Goal: Complete application form

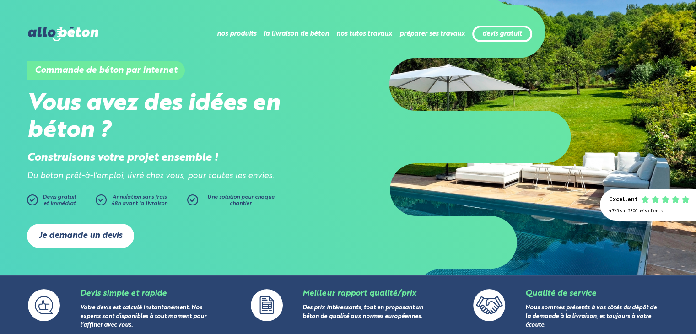
click at [75, 235] on link "Je demande un devis" at bounding box center [80, 236] width 107 height 24
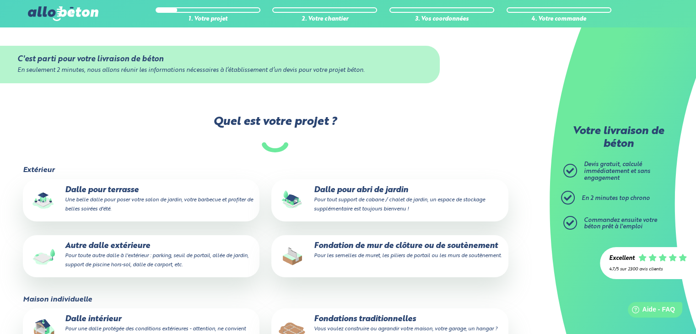
click at [340, 191] on p "Dalle pour abri de jardin Pour tout support de cabane / chalet de jardin, un es…" at bounding box center [390, 200] width 224 height 28
click at [0, 0] on input "Dalle pour abri de jardin Pour tout support de cabane / chalet de jardin, un es…" at bounding box center [0, 0] width 0 height 0
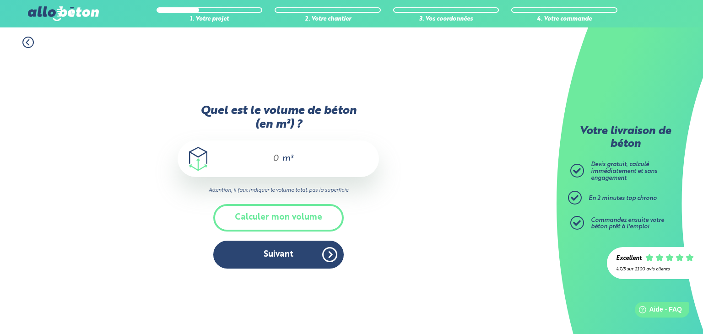
click at [280, 160] on div "m³" at bounding box center [277, 158] width 201 height 37
drag, startPoint x: 280, startPoint y: 160, endPoint x: 268, endPoint y: 156, distance: 12.9
click at [268, 156] on div "m³" at bounding box center [277, 158] width 201 height 37
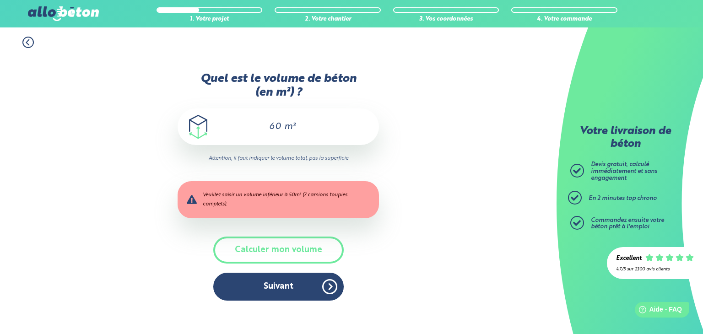
type input "6"
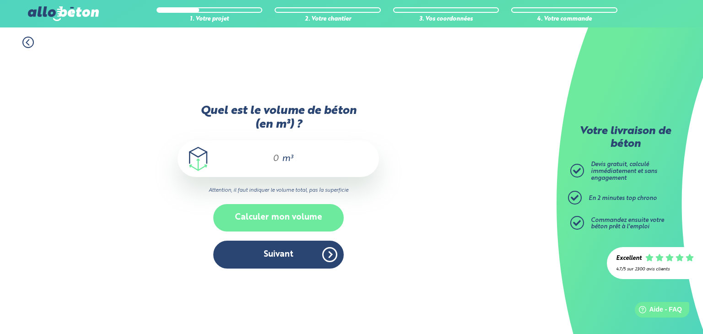
click at [276, 218] on button "Calculer mon volume" at bounding box center [278, 217] width 130 height 27
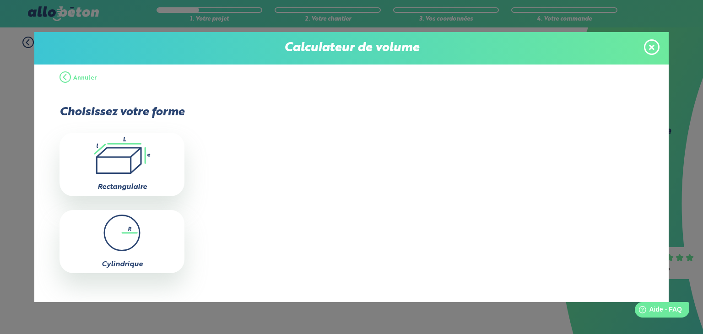
click at [133, 152] on icon ".icon-calc-rectanglea{fill:none;stroke-linecap:round;stroke-width:3px;stroke:#6…" at bounding box center [122, 155] width 116 height 37
type input "0"
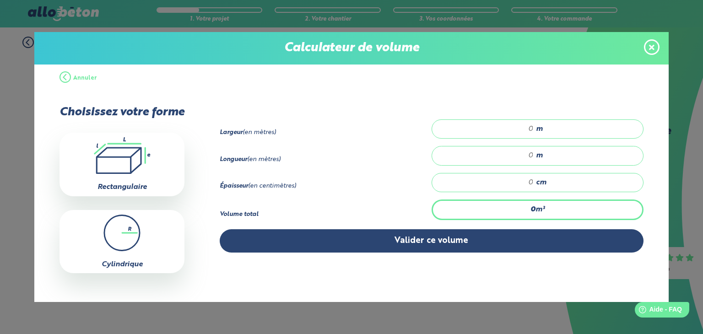
click at [527, 129] on input "number" at bounding box center [487, 128] width 92 height 9
type input "20"
type input "3"
type input "0.6"
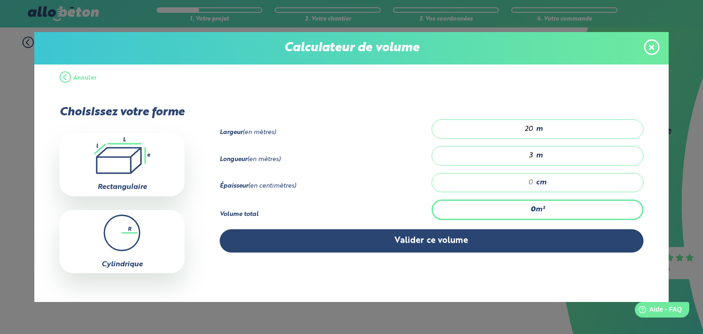
type input "1"
type input "9"
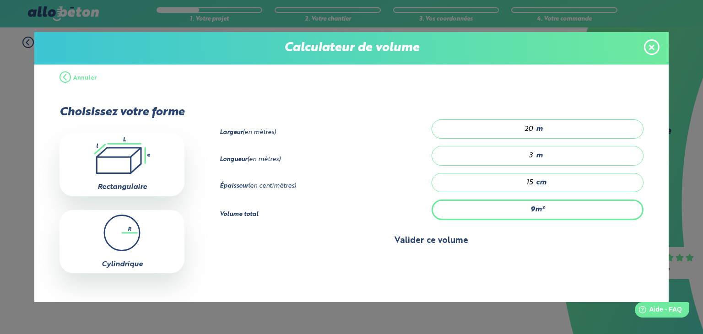
type input "15"
click at [435, 237] on button "Valider ce volume" at bounding box center [432, 240] width 424 height 23
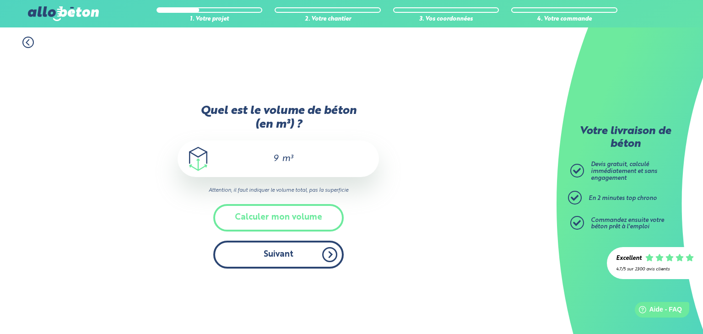
click at [308, 254] on button "Suivant" at bounding box center [278, 255] width 130 height 28
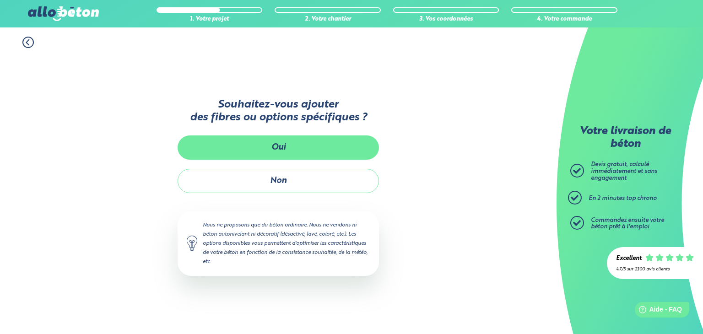
click at [321, 156] on button "Oui" at bounding box center [277, 147] width 201 height 24
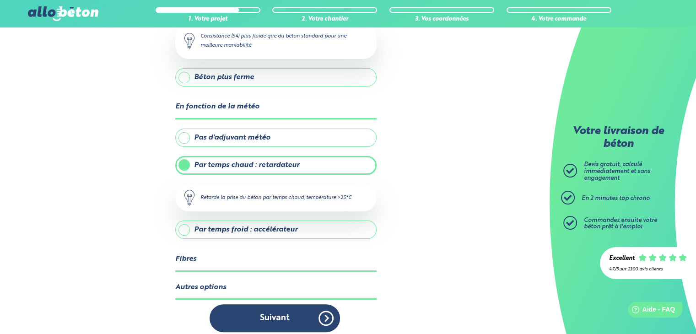
scroll to position [153, 0]
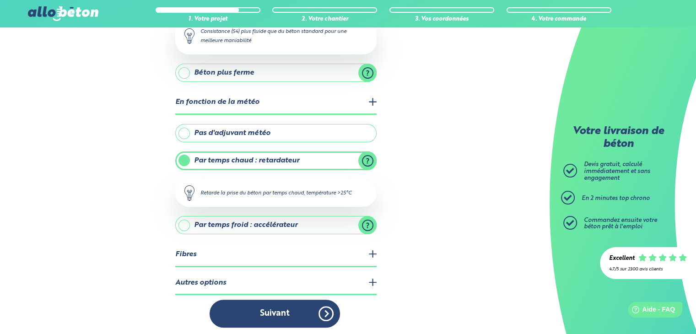
click at [182, 128] on label "Pas d'adjuvant météo" at bounding box center [275, 133] width 201 height 18
click at [0, 0] on input "Pas d'adjuvant météo" at bounding box center [0, 0] width 0 height 0
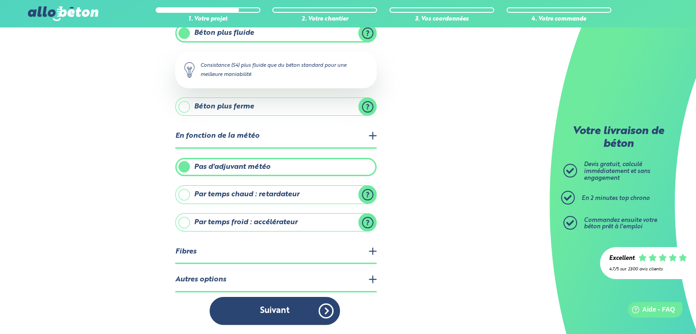
scroll to position [116, 0]
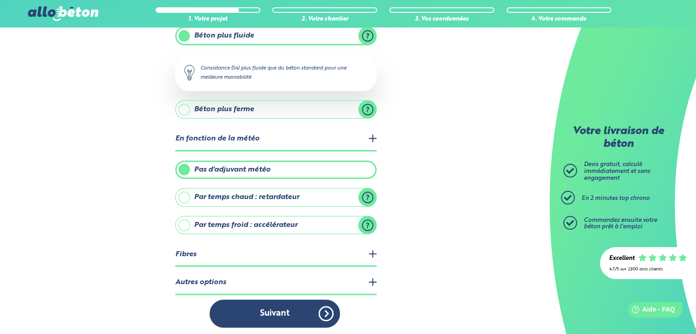
click at [234, 250] on legend "Fibres" at bounding box center [275, 254] width 201 height 23
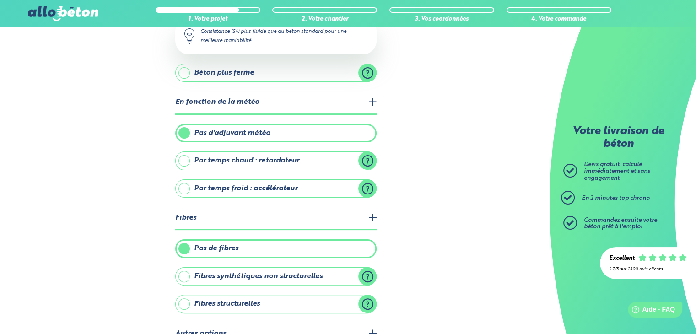
click at [186, 304] on label "Fibres structurelles" at bounding box center [275, 304] width 201 height 18
click at [0, 0] on input "Fibres structurelles" at bounding box center [0, 0] width 0 height 0
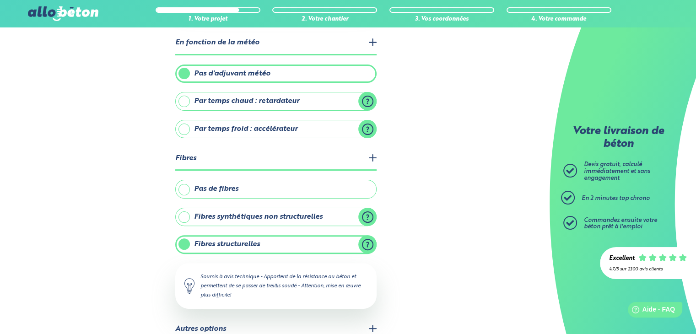
scroll to position [167, 0]
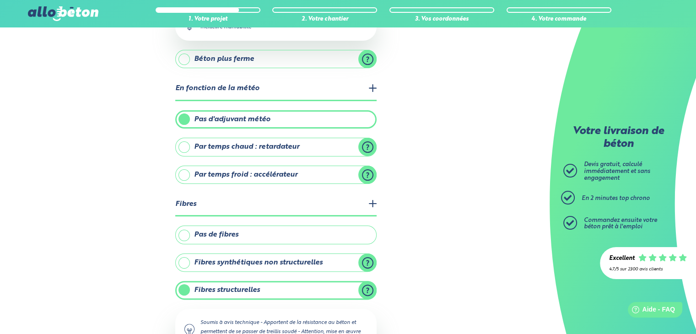
click at [185, 173] on label "Par temps froid : accélérateur" at bounding box center [275, 175] width 201 height 18
click at [0, 0] on input "Par temps froid : accélérateur" at bounding box center [0, 0] width 0 height 0
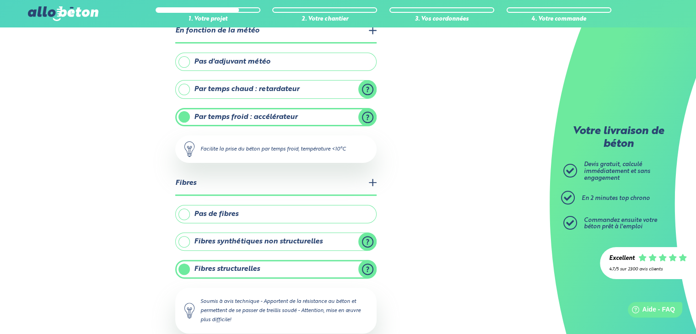
scroll to position [295, 0]
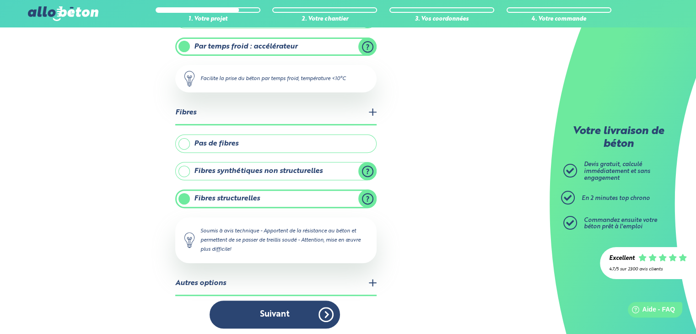
click at [229, 279] on legend "Autres options" at bounding box center [275, 283] width 201 height 23
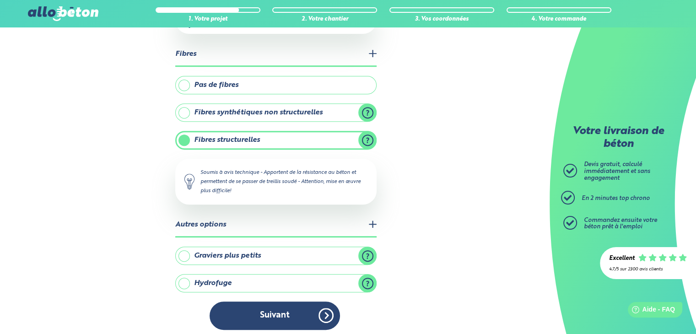
scroll to position [354, 0]
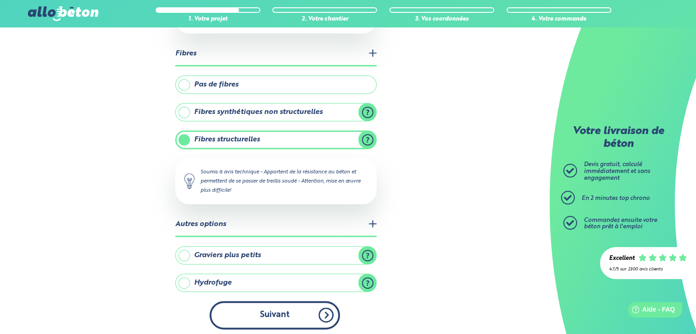
click at [283, 315] on button "Suivant" at bounding box center [275, 315] width 130 height 28
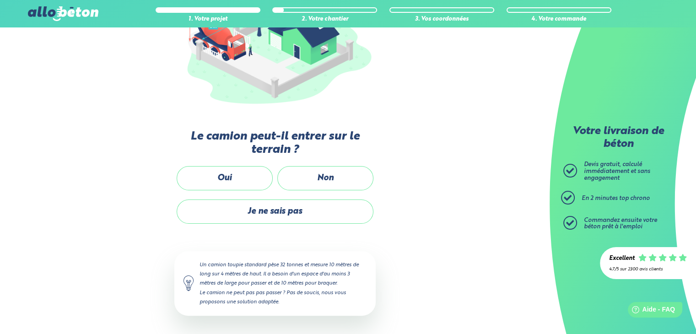
scroll to position [150, 0]
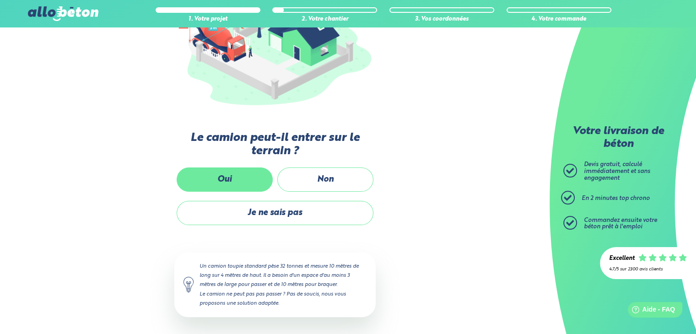
click at [219, 179] on label "Oui" at bounding box center [225, 179] width 96 height 24
click at [0, 0] on input "Oui" at bounding box center [0, 0] width 0 height 0
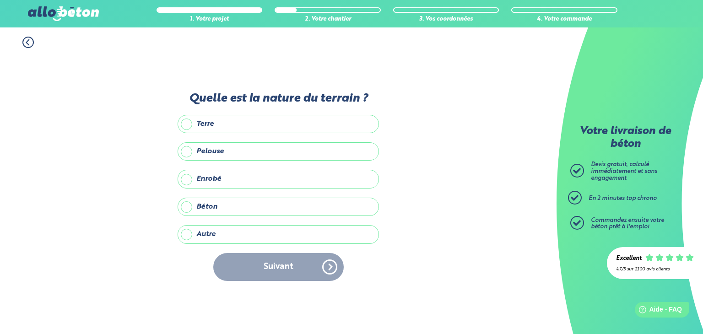
click at [192, 231] on label "Autre" at bounding box center [277, 234] width 201 height 18
click at [0, 0] on input "Autre" at bounding box center [0, 0] width 0 height 0
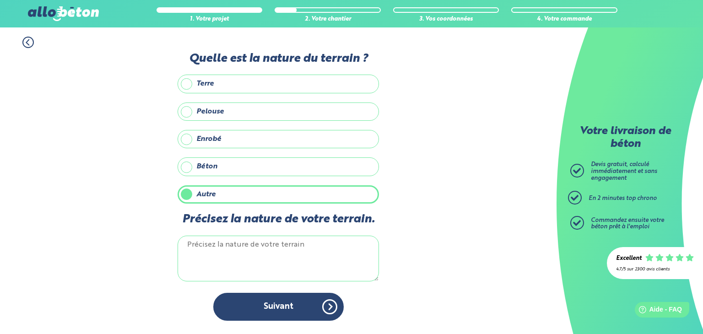
click at [188, 116] on label "Pelouse" at bounding box center [277, 111] width 201 height 18
click at [0, 0] on input "Pelouse" at bounding box center [0, 0] width 0 height 0
click at [190, 194] on label "Autre" at bounding box center [277, 194] width 201 height 18
click at [0, 0] on input "Autre" at bounding box center [0, 0] width 0 height 0
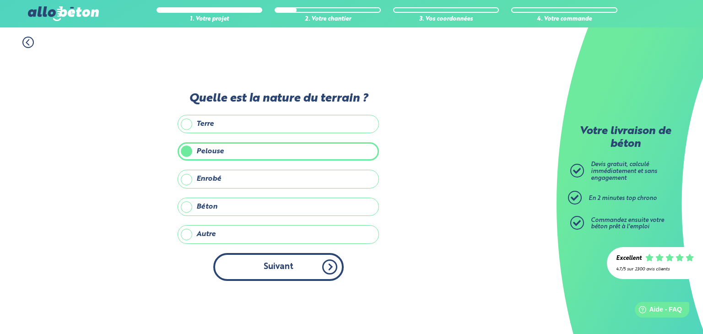
click at [277, 259] on button "Suivant" at bounding box center [278, 267] width 130 height 28
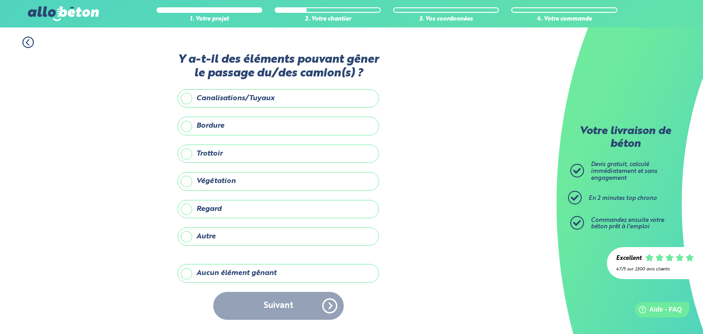
click at [192, 274] on label "Aucun élément gênant" at bounding box center [277, 273] width 201 height 18
click at [0, 0] on input "Aucun élément gênant" at bounding box center [0, 0] width 0 height 0
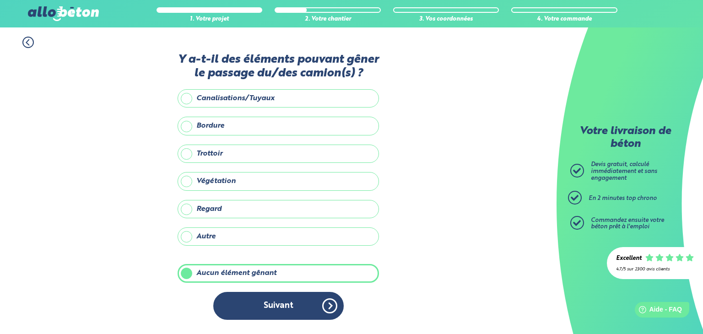
click at [243, 301] on button "Suivant" at bounding box center [278, 306] width 130 height 28
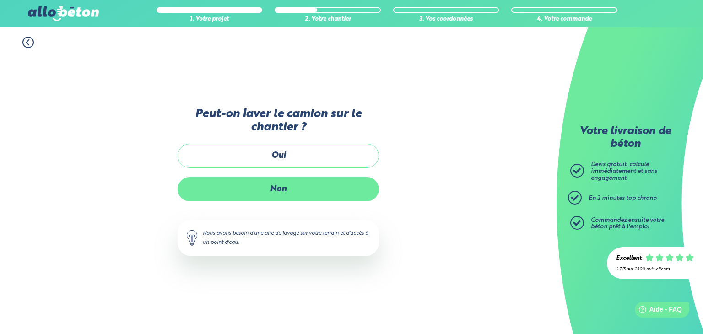
click at [268, 194] on label "Non" at bounding box center [277, 189] width 201 height 24
click at [0, 0] on input "Non" at bounding box center [0, 0] width 0 height 0
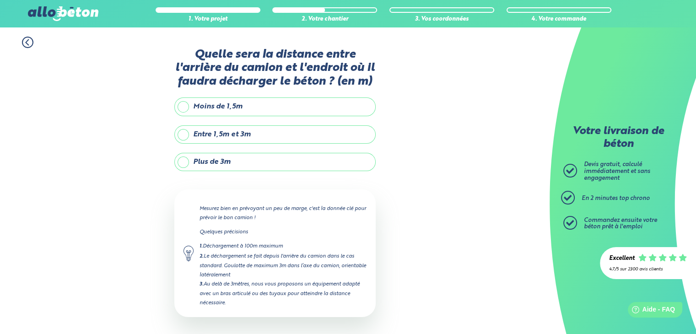
click at [185, 164] on label "Plus de 3m" at bounding box center [274, 162] width 201 height 18
click at [0, 0] on input "Plus de 3m" at bounding box center [0, 0] width 0 height 0
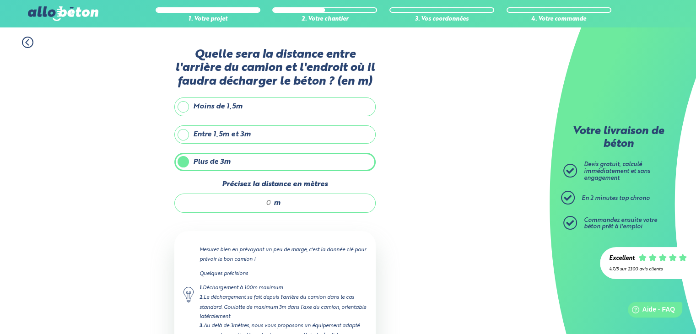
click at [267, 202] on input "Précisez la distance en mètres" at bounding box center [227, 203] width 87 height 9
click at [266, 202] on input "Précisez la distance en mètres" at bounding box center [227, 203] width 87 height 9
drag, startPoint x: 265, startPoint y: 202, endPoint x: 278, endPoint y: 204, distance: 12.9
click at [278, 204] on div "m" at bounding box center [274, 203] width 201 height 19
click at [270, 203] on input "Précisez la distance en mètres" at bounding box center [227, 203] width 87 height 9
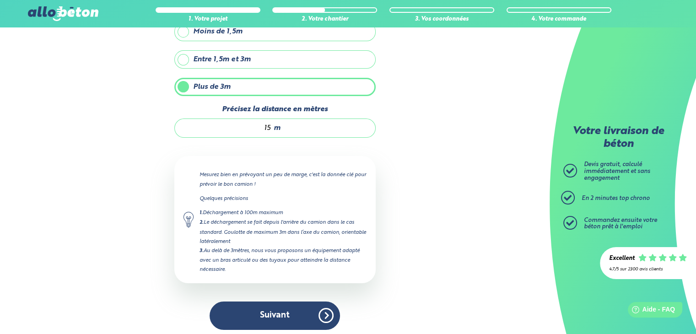
scroll to position [77, 0]
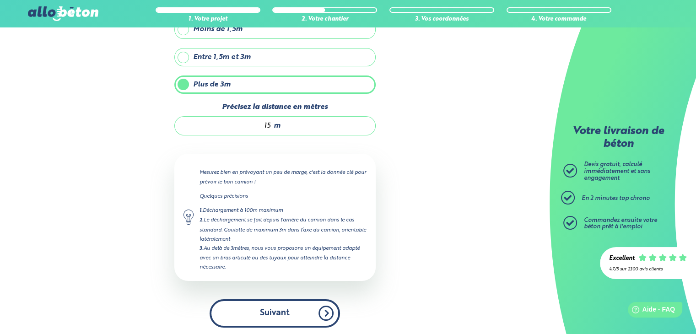
type input "15"
click at [278, 312] on button "Suivant" at bounding box center [275, 313] width 130 height 28
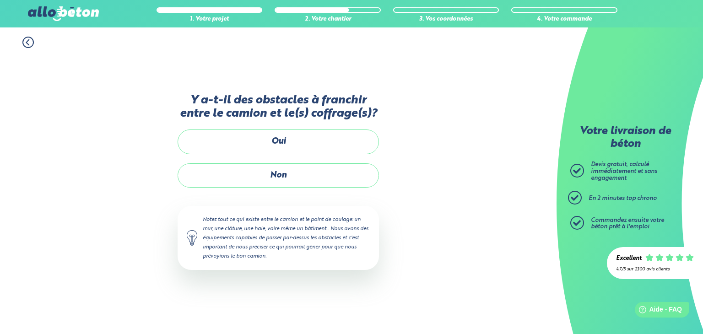
click at [28, 42] on icon at bounding box center [27, 42] width 11 height 11
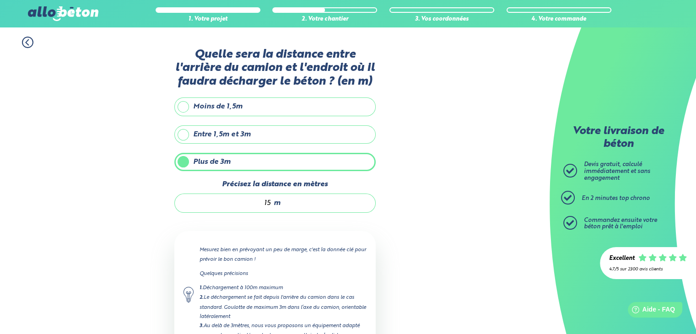
click at [186, 131] on label "Entre 1,5m et 3m" at bounding box center [274, 134] width 201 height 18
click at [0, 0] on input "Entre 1,5m et 3m" at bounding box center [0, 0] width 0 height 0
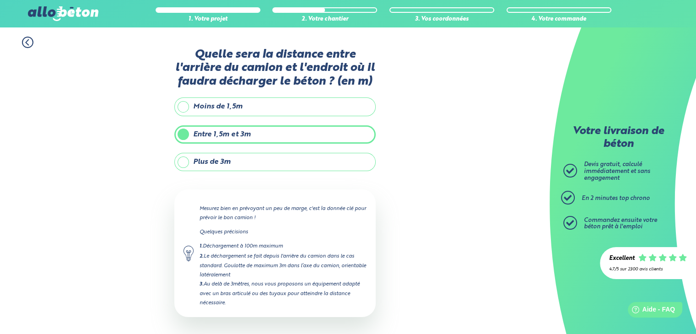
scroll to position [36, 0]
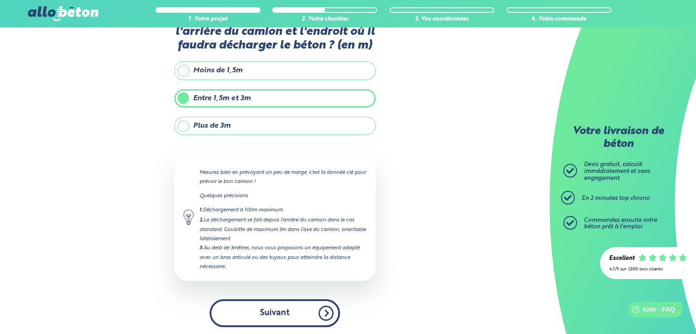
click at [305, 306] on button "Suivant" at bounding box center [275, 313] width 130 height 28
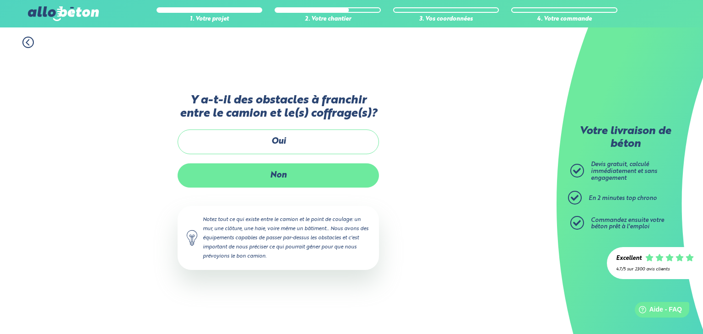
click at [267, 172] on label "Non" at bounding box center [277, 175] width 201 height 24
click at [0, 0] on input "Non" at bounding box center [0, 0] width 0 height 0
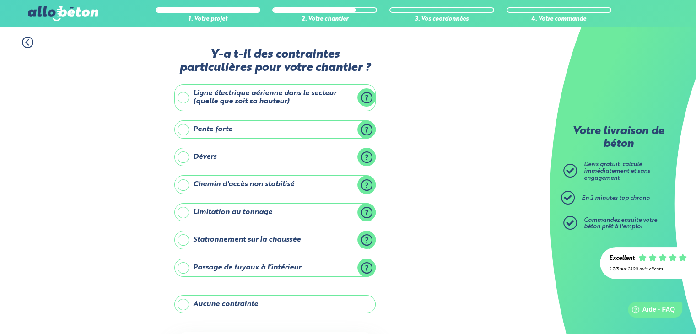
drag, startPoint x: 184, startPoint y: 304, endPoint x: 179, endPoint y: 297, distance: 8.8
click at [184, 304] on label "Aucune contrainte" at bounding box center [274, 304] width 201 height 18
click at [0, 0] on input "Aucune contrainte" at bounding box center [0, 0] width 0 height 0
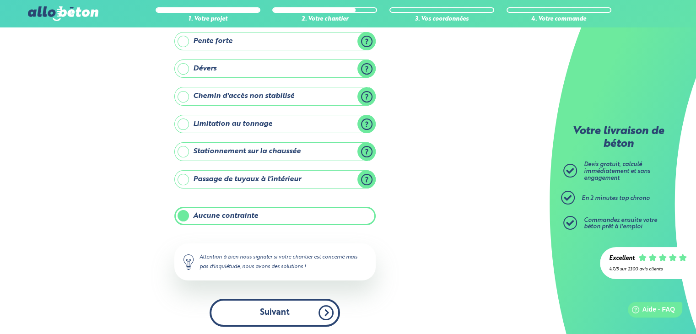
click at [261, 305] on button "Suivant" at bounding box center [275, 313] width 130 height 28
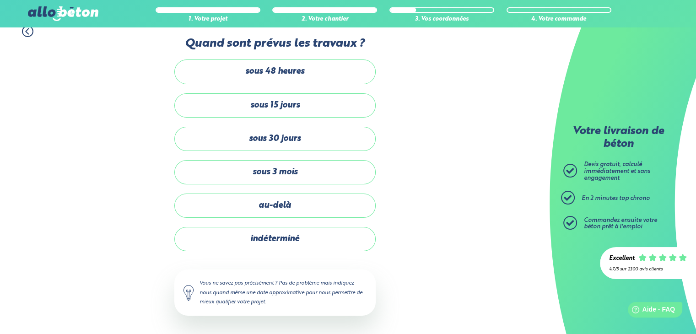
scroll to position [10, 0]
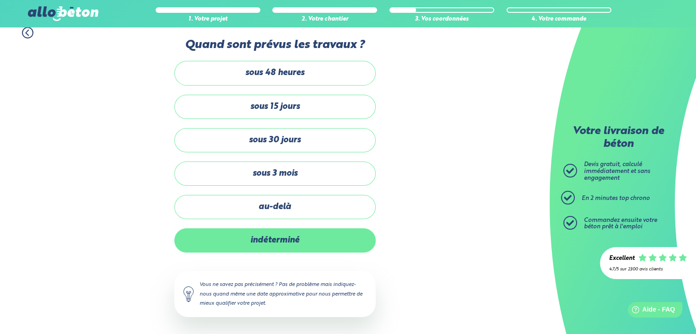
click at [249, 244] on label "indéterminé" at bounding box center [274, 240] width 201 height 24
click at [0, 0] on input "indéterminé" at bounding box center [0, 0] width 0 height 0
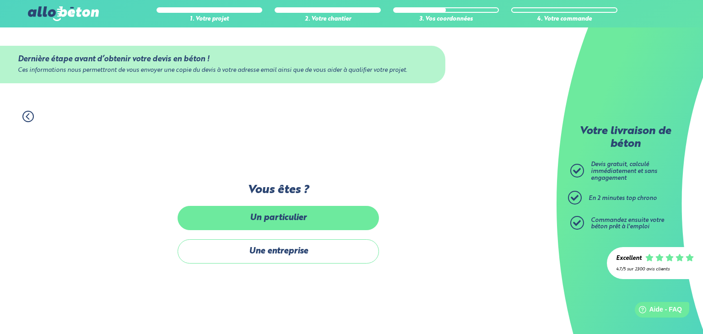
click at [239, 224] on label "Un particulier" at bounding box center [277, 218] width 201 height 24
click at [0, 0] on input "Un particulier" at bounding box center [0, 0] width 0 height 0
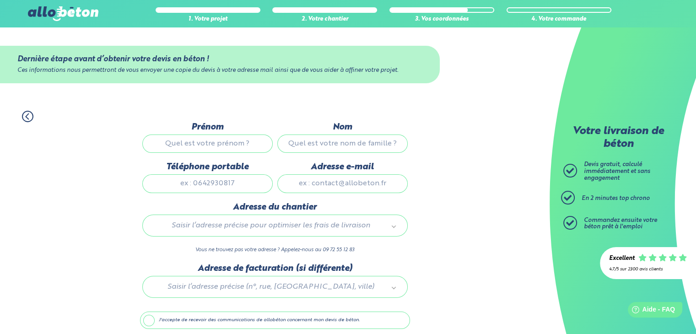
click at [222, 143] on input "Prénom" at bounding box center [207, 143] width 130 height 18
type input "Elodie"
type input "Guilmin"
type input "0623434072"
type input "e_ripoche@live.fr"
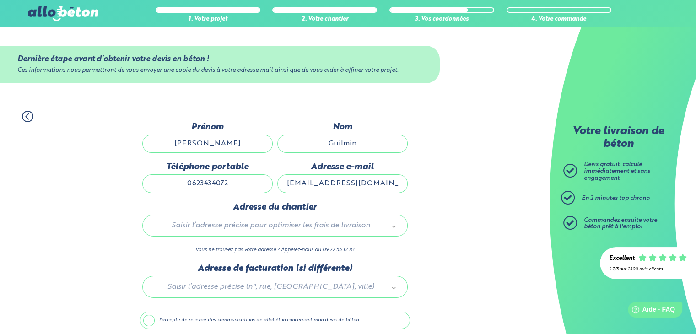
type input "9 bis avenue pierre le treut"
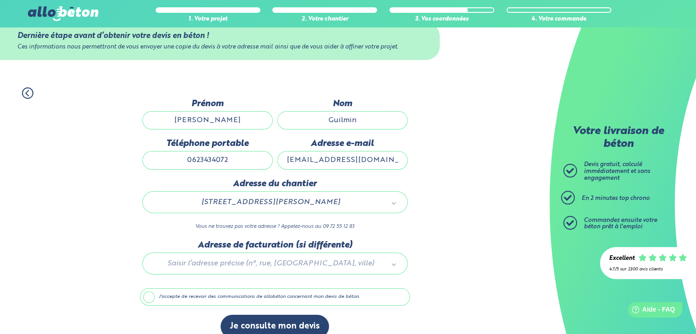
scroll to position [36, 0]
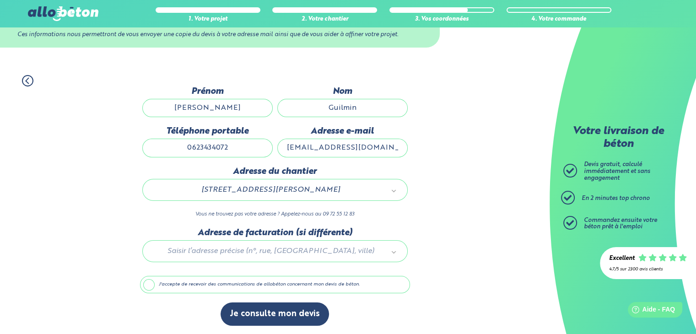
click at [238, 285] on label "J'accepte de recevoir des communications de allobéton concernant mon devis de b…" at bounding box center [275, 284] width 270 height 17
click at [0, 0] on input "J'accepte de recevoir des communications de allobéton concernant mon devis de b…" at bounding box center [0, 0] width 0 height 0
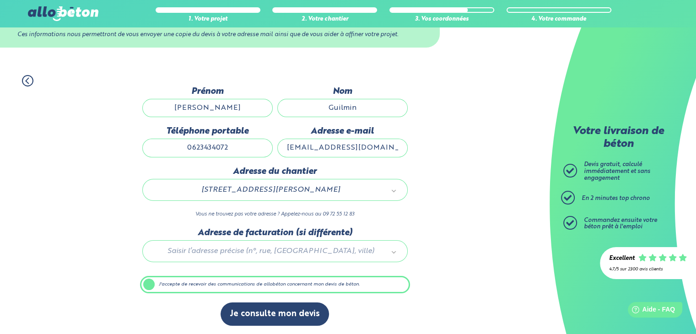
scroll to position [35, 0]
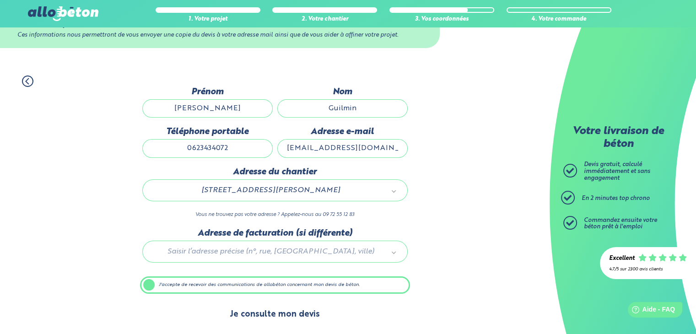
click at [266, 309] on button "Je consulte mon devis" at bounding box center [274, 314] width 108 height 23
